Goal: Navigation & Orientation: Find specific page/section

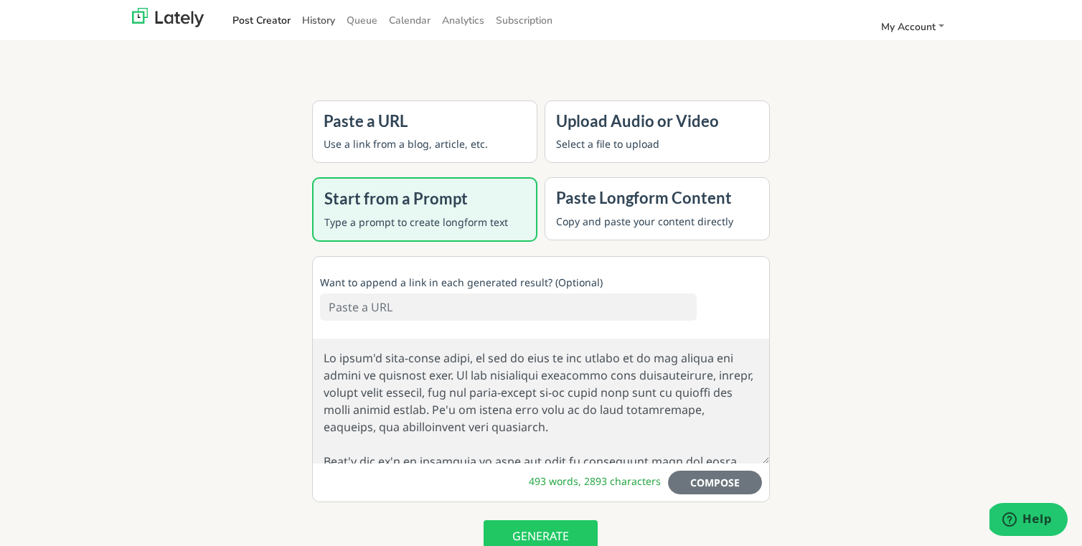
click at [314, 24] on link "History" at bounding box center [318, 21] width 44 height 24
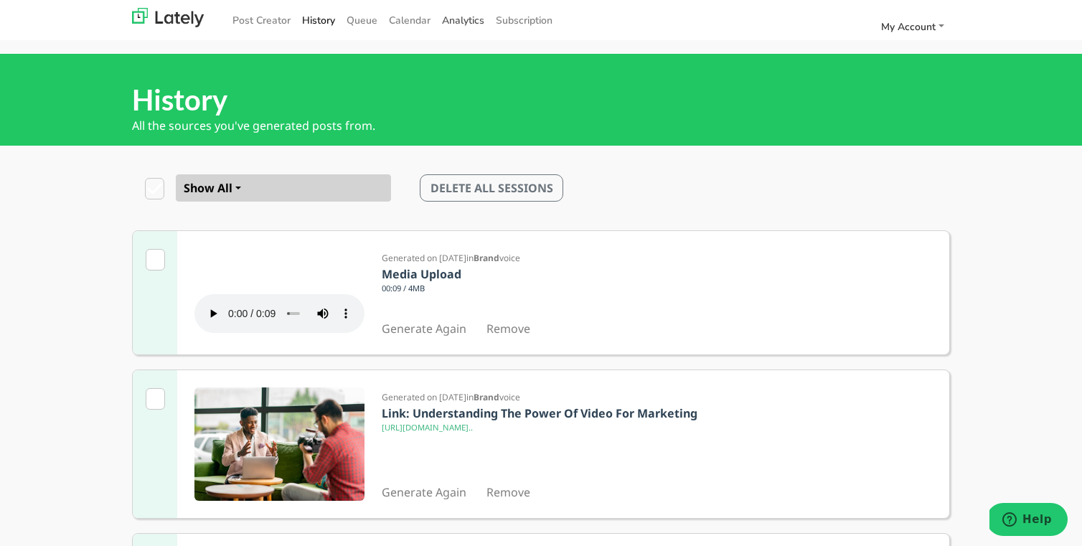
click at [456, 19] on link "Analytics" at bounding box center [463, 21] width 54 height 24
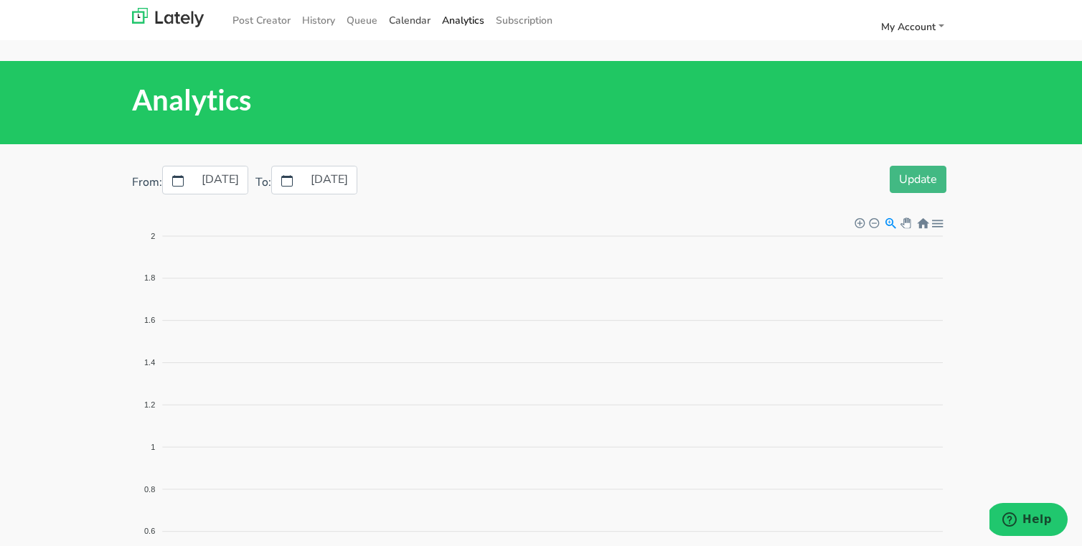
click at [403, 24] on span "Calendar" at bounding box center [410, 21] width 42 height 14
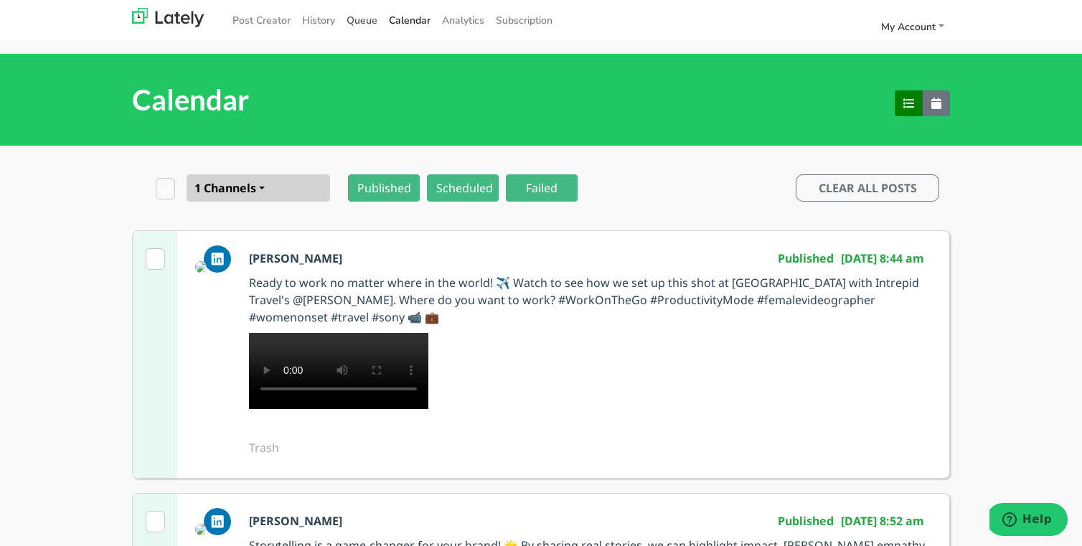
click at [349, 24] on link "Queue" at bounding box center [362, 21] width 42 height 24
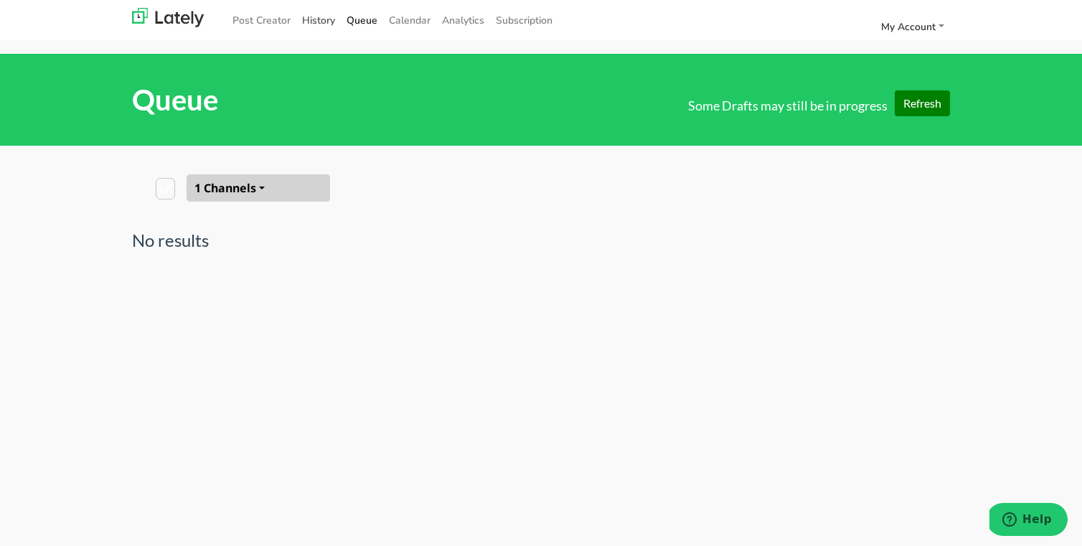
click at [312, 20] on link "History" at bounding box center [318, 21] width 44 height 24
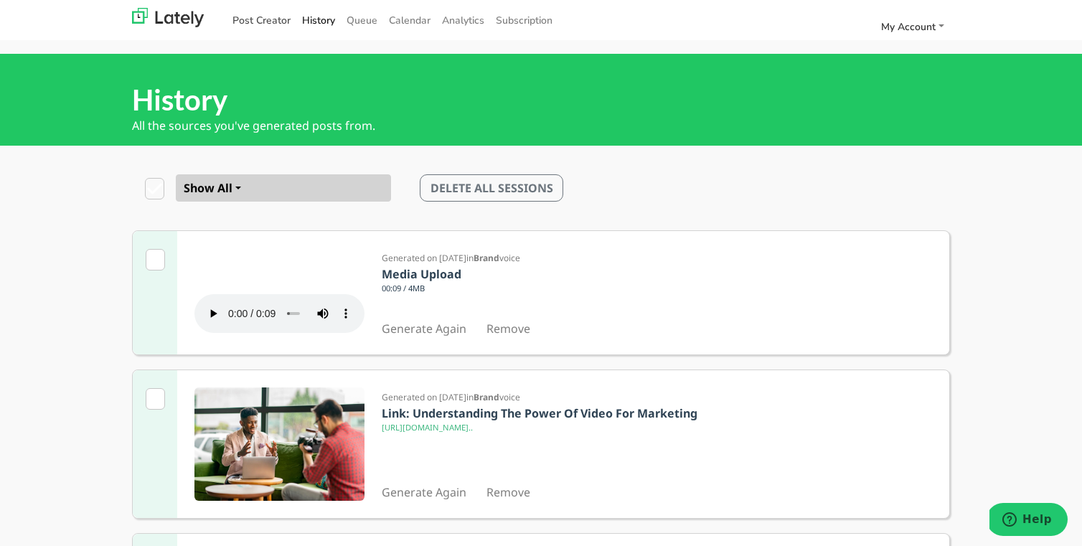
click at [242, 22] on link "Post Creator" at bounding box center [262, 21] width 70 height 24
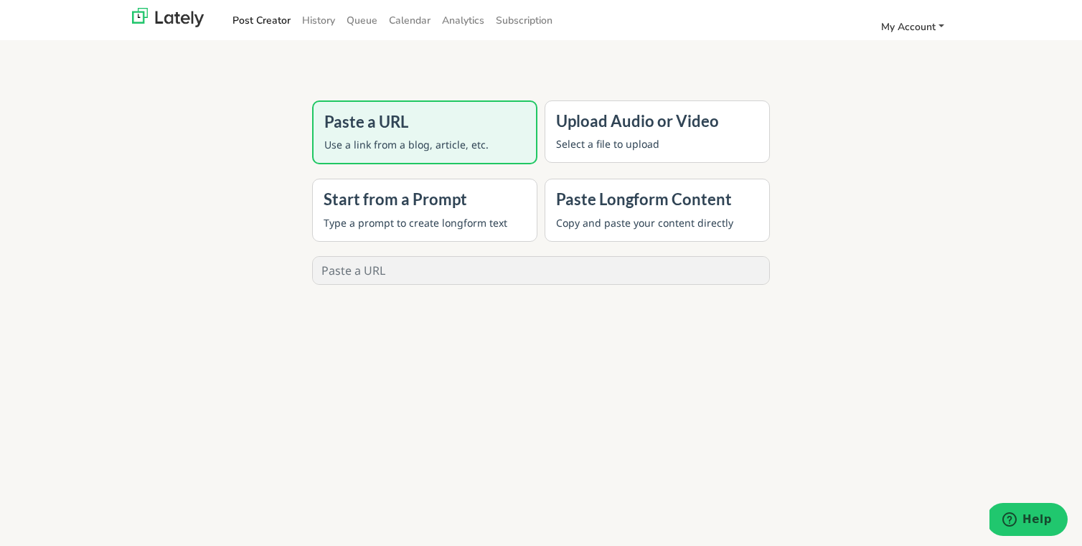
click at [903, 32] on span "My Account" at bounding box center [908, 27] width 55 height 14
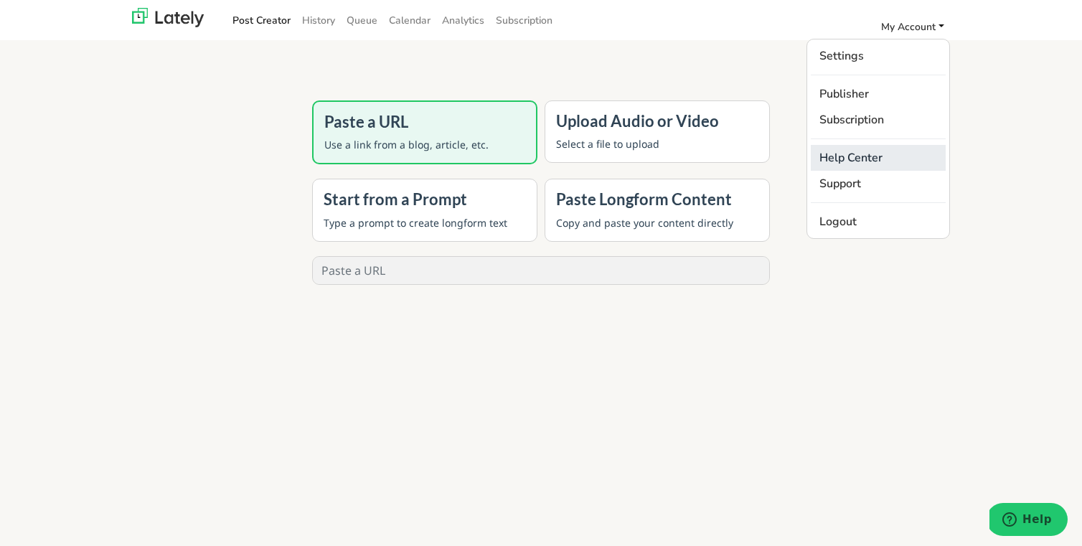
click at [853, 154] on link "Help Center" at bounding box center [878, 158] width 135 height 26
